Goal: Information Seeking & Learning: Learn about a topic

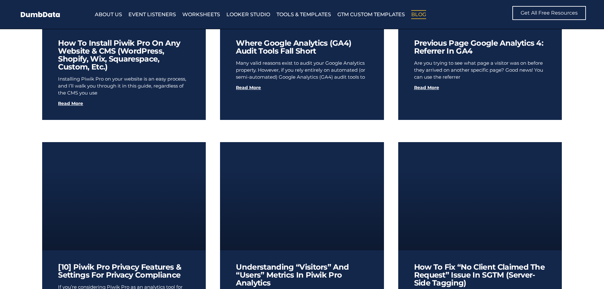
scroll to position [635, 0]
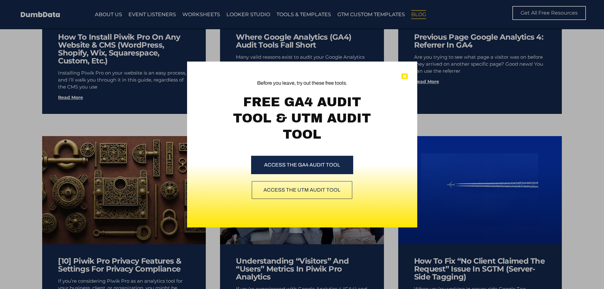
click at [404, 75] on icon at bounding box center [405, 76] width 6 height 6
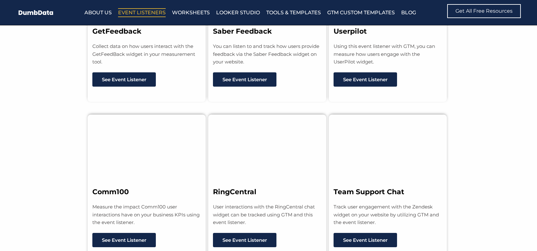
scroll to position [4251, 0]
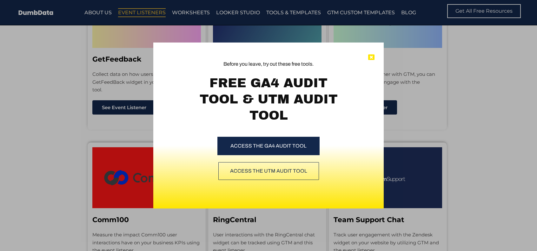
click at [374, 55] on icon at bounding box center [371, 57] width 6 height 6
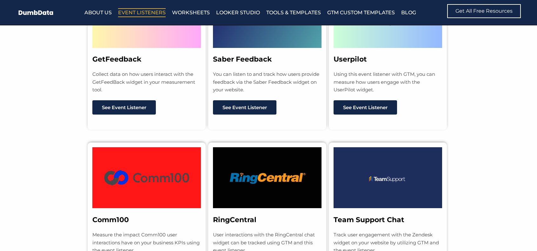
click at [464, 154] on section "Comm100 Measure the impact Comm100 user interactions have on your business KPIs…" at bounding box center [268, 210] width 537 height 161
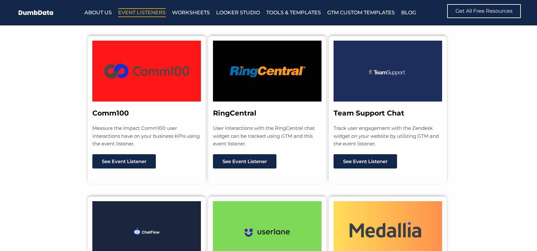
scroll to position [4410, 0]
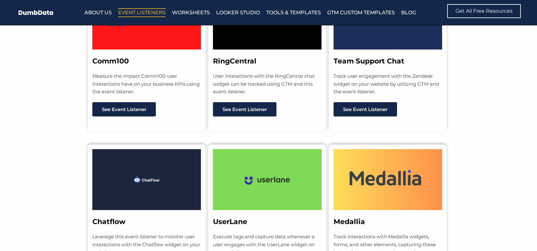
click at [477, 142] on section "Chatflow Leverage this event listener to monitor user interactions with the Cha…" at bounding box center [268, 212] width 537 height 161
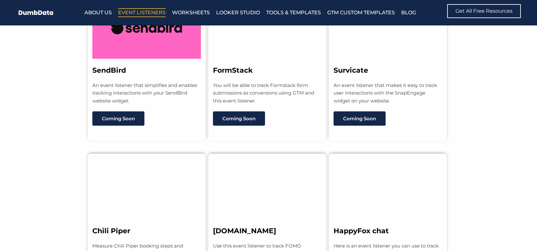
scroll to position [4886, 0]
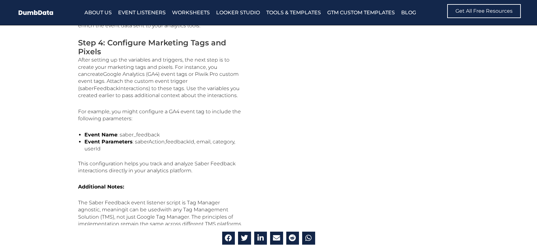
scroll to position [730, 0]
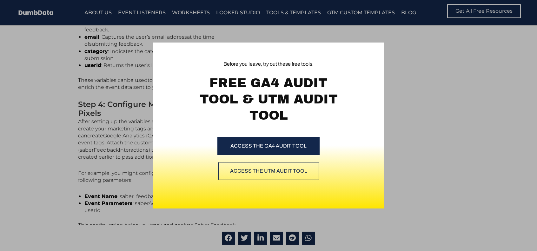
click at [440, 54] on div "Before you leave, try out these free tools. FREE GA4 AUDIT TOOL & UTM AUDIT TOO…" at bounding box center [268, 125] width 537 height 251
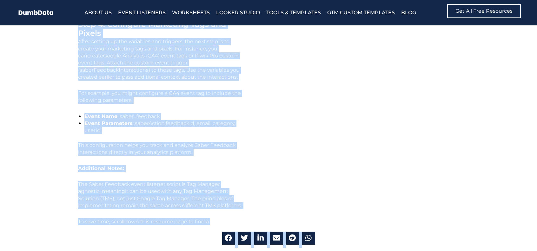
scroll to position [850, 0]
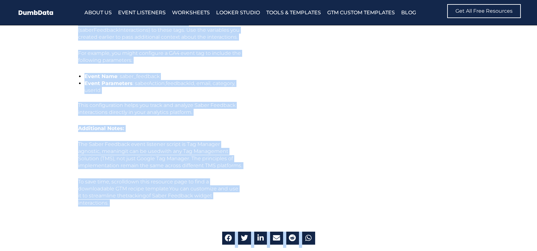
drag, startPoint x: 78, startPoint y: 120, endPoint x: 109, endPoint y: 191, distance: 77.5
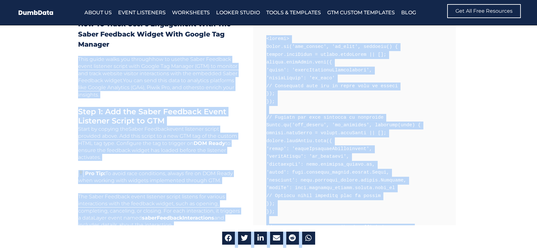
scroll to position [310, 0]
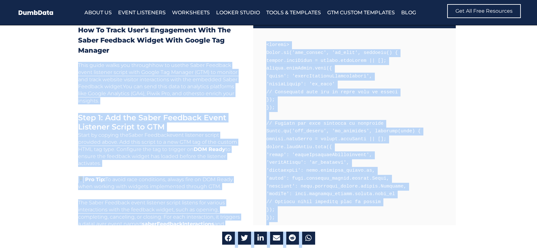
copy div "This guide walks you through how to use the Saber Feedback event listener scrip…"
click at [122, 96] on span "You can send this data to analytics platforms like Google Analytics (GA4), Piwi…" at bounding box center [156, 89] width 156 height 13
